Goal: Task Accomplishment & Management: Complete application form

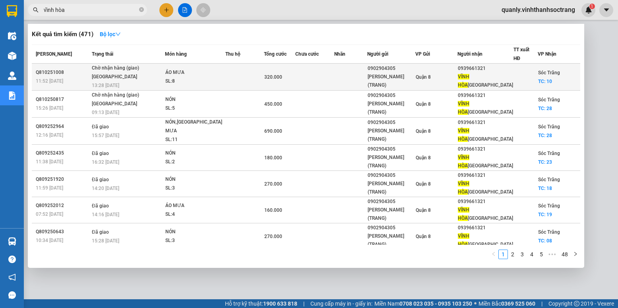
type input "vĩnh hòa"
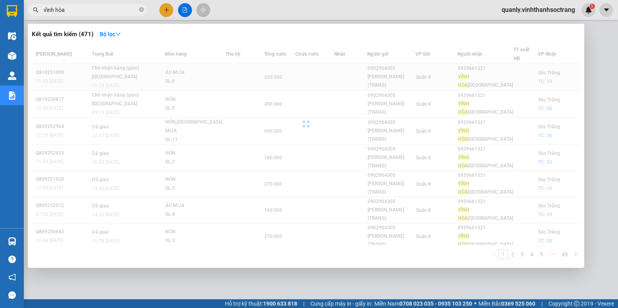
click at [243, 71] on div at bounding box center [306, 124] width 549 height 159
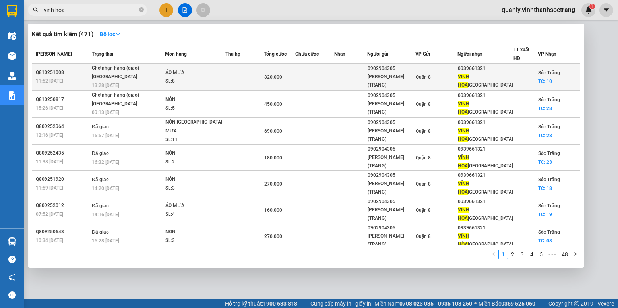
click at [243, 71] on td at bounding box center [244, 77] width 38 height 27
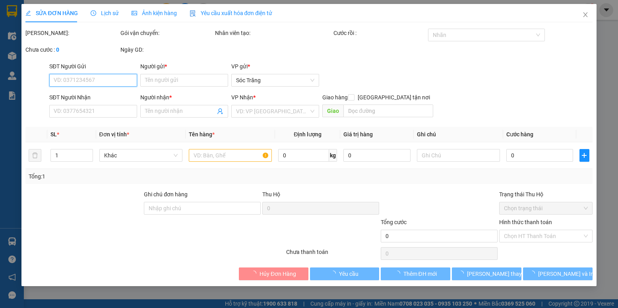
type input "0902904305"
type input "[PERSON_NAME](TRANG)"
type input "0939661321"
type input "VĨNH HÒA [GEOGRAPHIC_DATA]"
checkbox input "true"
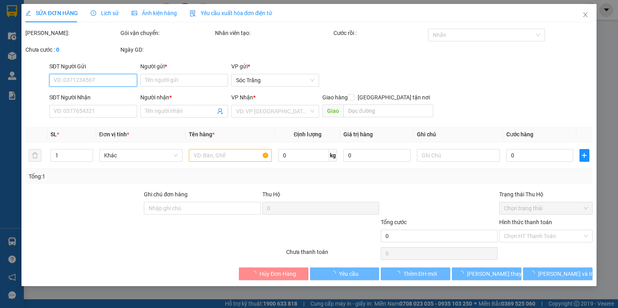
type input "10"
type input "320.000"
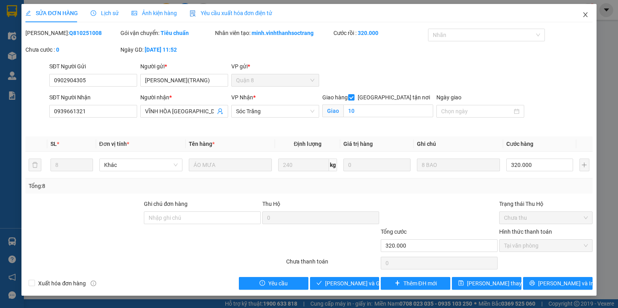
click at [586, 13] on icon "close" at bounding box center [585, 15] width 6 height 6
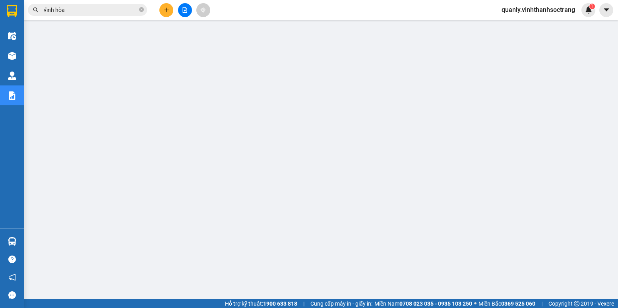
click at [77, 9] on input "vĩnh hòa" at bounding box center [91, 10] width 94 height 9
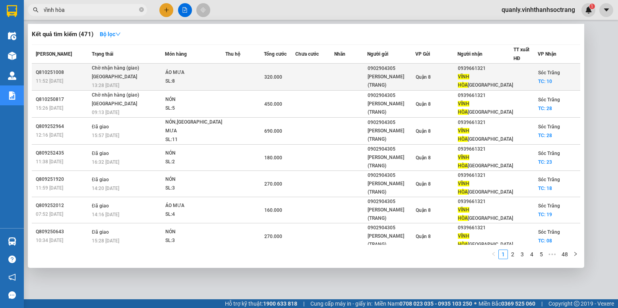
click at [201, 76] on div "ÁO MƯA" at bounding box center [195, 72] width 60 height 9
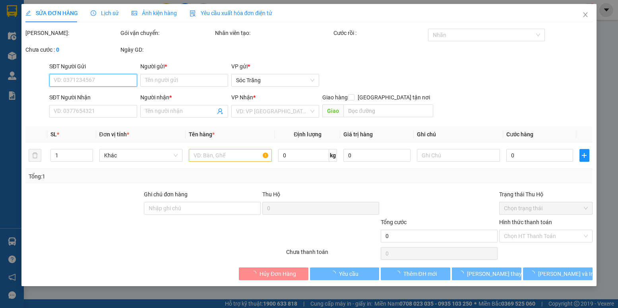
type input "0902904305"
type input "[PERSON_NAME](TRANG)"
type input "0939661321"
type input "VĨNH HÒA [GEOGRAPHIC_DATA]"
checkbox input "true"
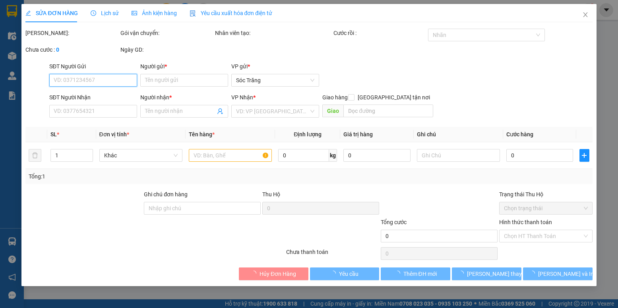
type input "10"
type input "320.000"
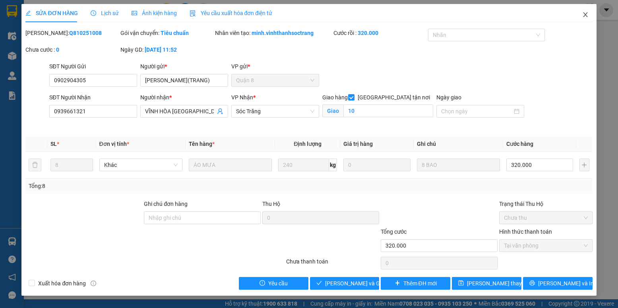
click at [586, 12] on icon "close" at bounding box center [585, 15] width 6 height 6
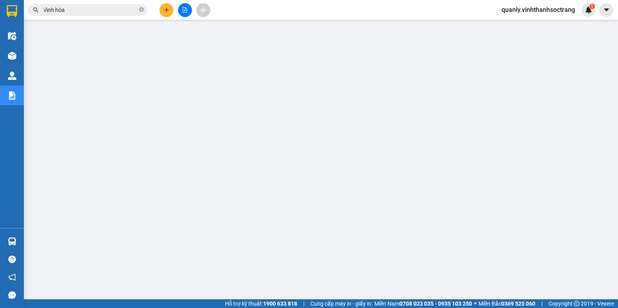
click at [59, 7] on input "vĩnh hòa" at bounding box center [91, 10] width 94 height 9
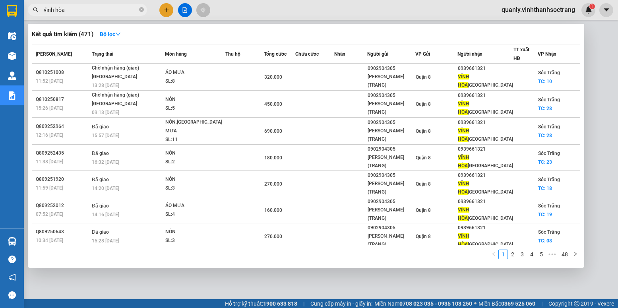
drag, startPoint x: 67, startPoint y: 12, endPoint x: 23, endPoint y: 7, distance: 43.9
click at [23, 7] on section "Kết quả tìm kiếm ( 471 ) Bộ lọc Mã ĐH Trạng thái Món hàng Thu hộ Tổng cước Chưa…" at bounding box center [309, 154] width 618 height 308
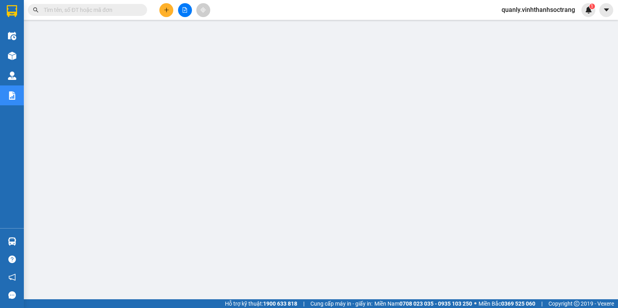
click at [104, 10] on input "text" at bounding box center [91, 10] width 94 height 9
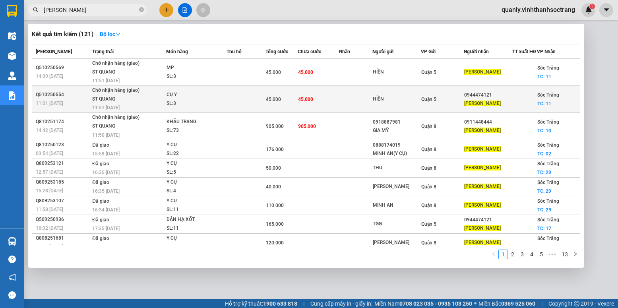
type input "[PERSON_NAME]"
click at [316, 110] on td "45.000" at bounding box center [318, 99] width 41 height 27
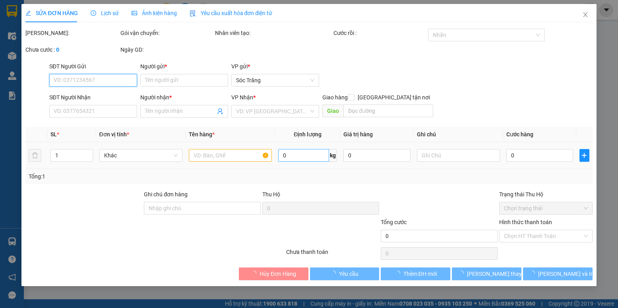
type input "HIỀN"
type input "0944474121"
type input "[PERSON_NAME]"
checkbox input "true"
type input "11"
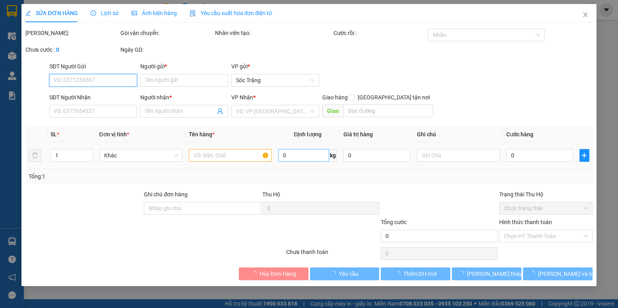
type input "45.000"
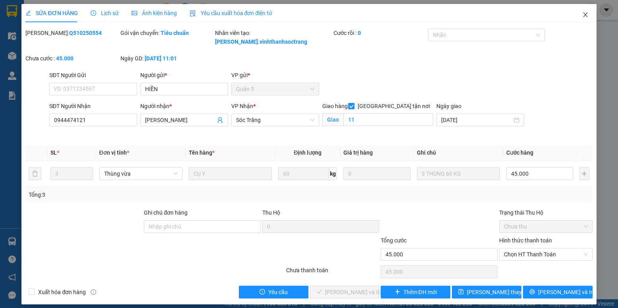
click at [584, 16] on icon "close" at bounding box center [585, 15] width 6 height 6
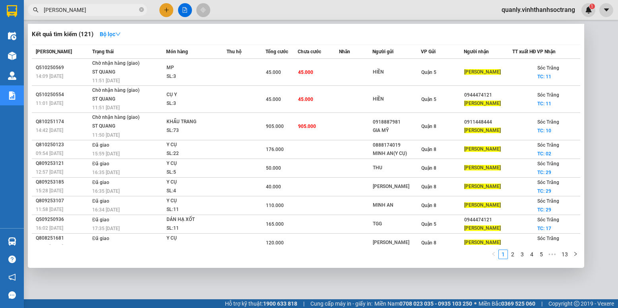
click at [94, 10] on input "[PERSON_NAME]" at bounding box center [91, 10] width 94 height 9
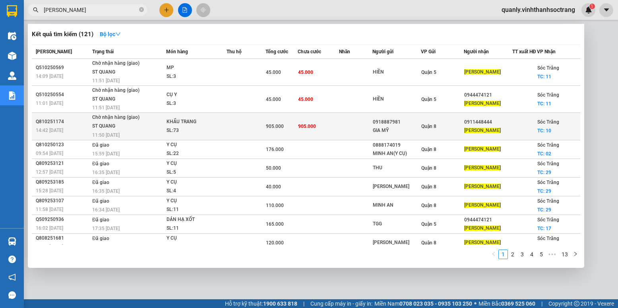
click at [316, 132] on td "905.000" at bounding box center [318, 126] width 41 height 27
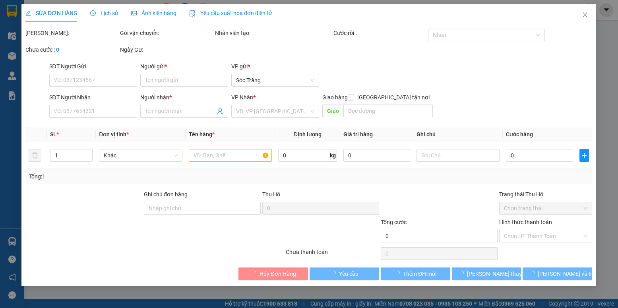
type input "0918887981"
type input "GIA MỸ"
type input "0911448444"
type input "[PERSON_NAME]"
checkbox input "true"
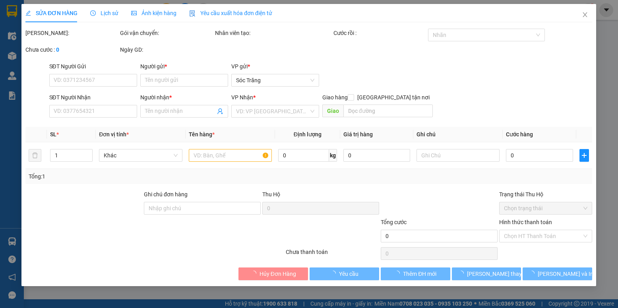
type input "10"
type input "53*15/019*5"
type input "905.000"
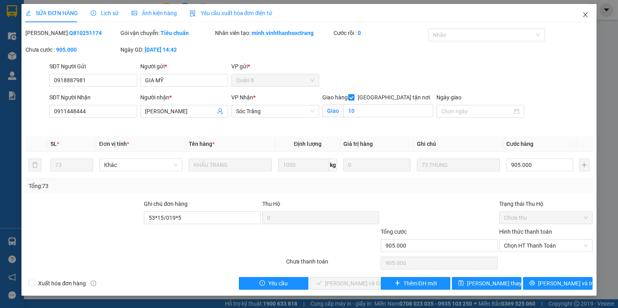
click at [582, 15] on icon "close" at bounding box center [585, 15] width 6 height 6
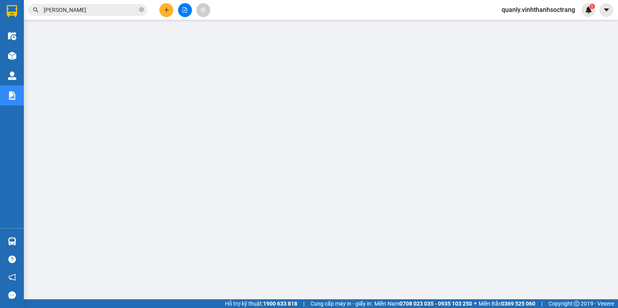
click at [95, 13] on input "[PERSON_NAME]" at bounding box center [91, 10] width 94 height 9
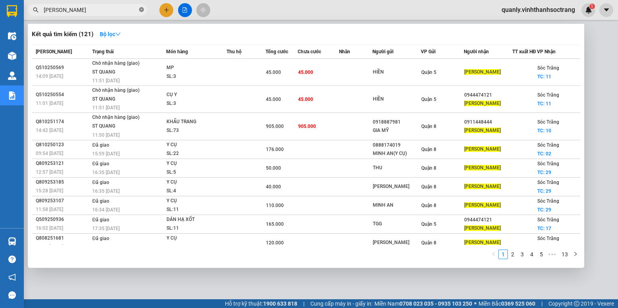
click at [140, 10] on icon "close-circle" at bounding box center [141, 9] width 5 height 5
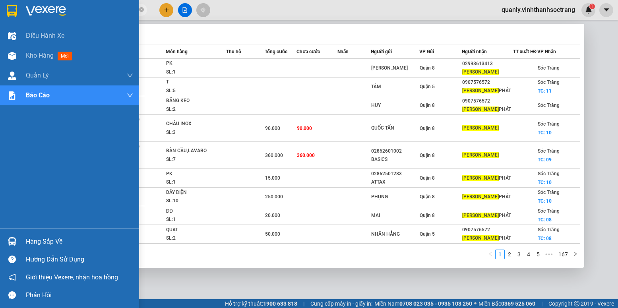
drag, startPoint x: 69, startPoint y: 10, endPoint x: 7, endPoint y: 10, distance: 62.0
click at [7, 10] on section "Kết quả tìm kiếm ( 1666 ) Bộ lọc Mã ĐH Trạng thái Món hàng Thu hộ Tổng cước Chư…" at bounding box center [309, 154] width 618 height 308
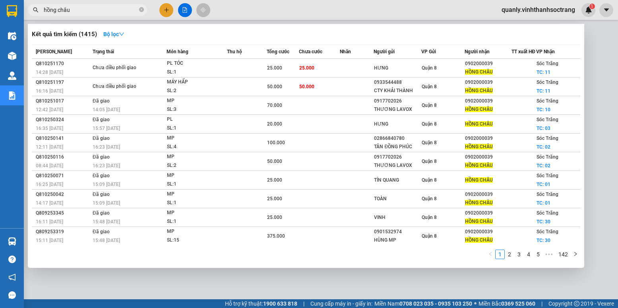
drag, startPoint x: 74, startPoint y: 11, endPoint x: 50, endPoint y: 21, distance: 26.0
click at [37, 14] on span "hồng châu" at bounding box center [87, 10] width 119 height 12
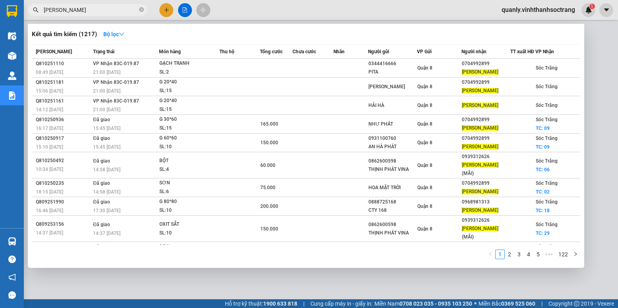
type input "[PERSON_NAME]"
